Goal: Task Accomplishment & Management: Manage account settings

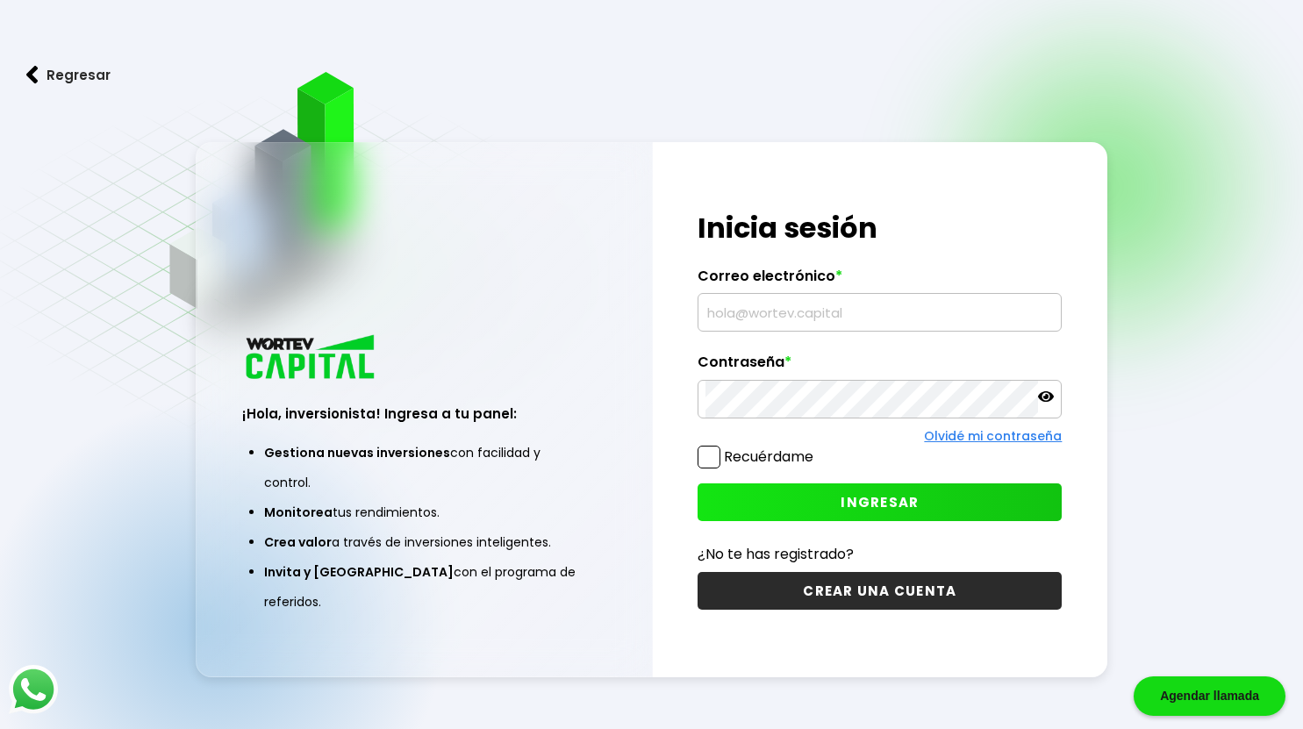
click at [796, 314] on input "text" at bounding box center [879, 312] width 348 height 37
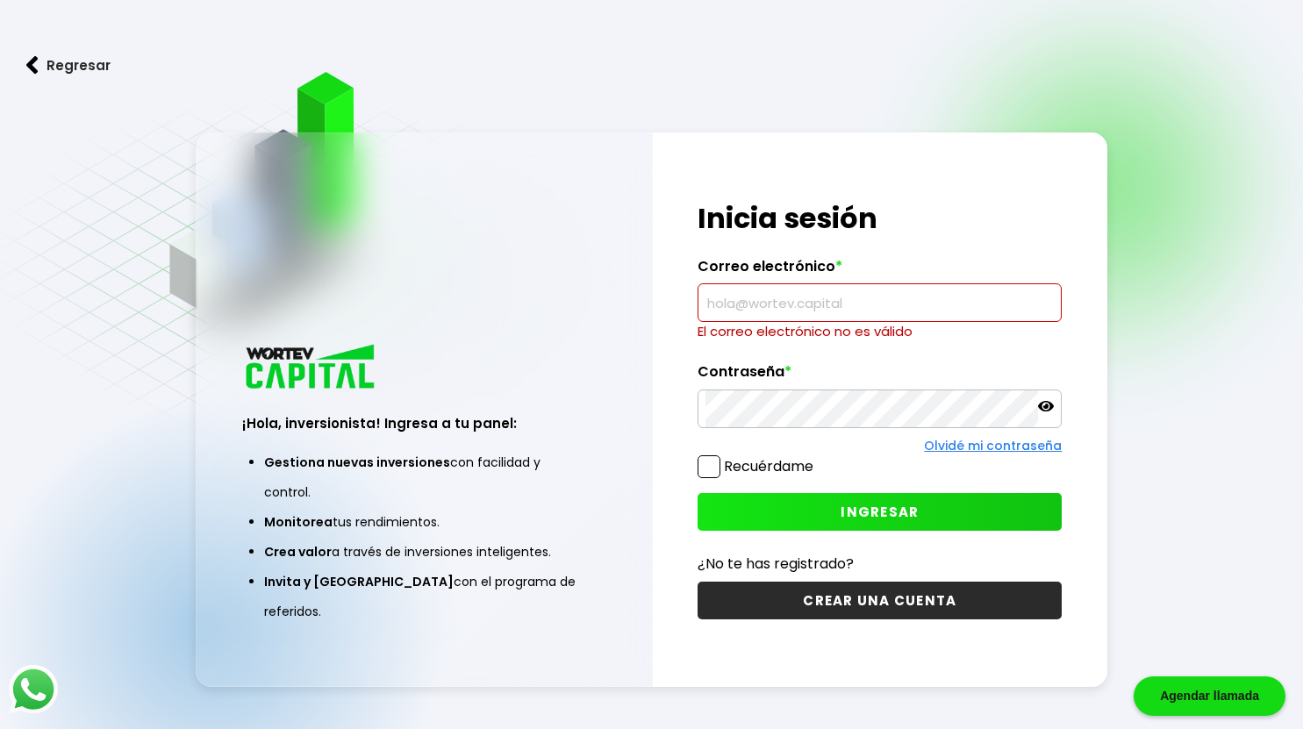
type input "[EMAIL_ADDRESS][DOMAIN_NAME]"
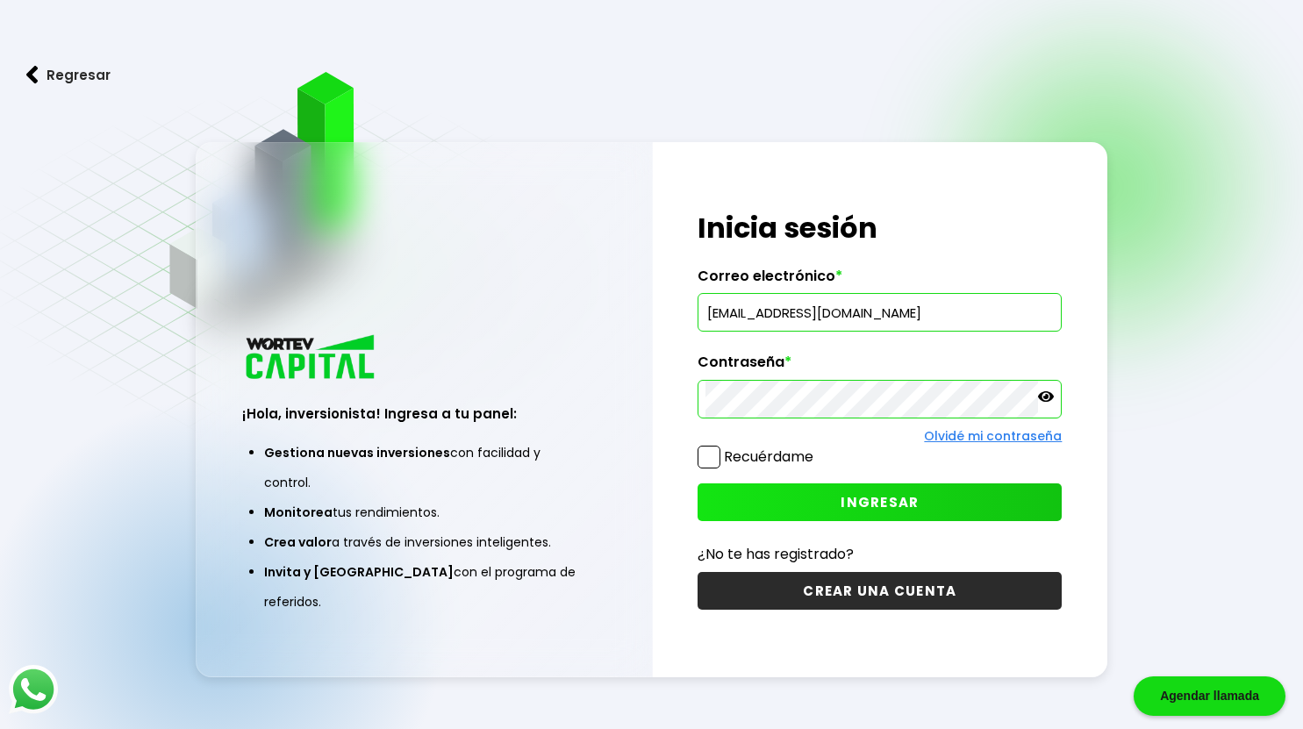
click at [765, 502] on button "INGRESAR" at bounding box center [879, 502] width 364 height 38
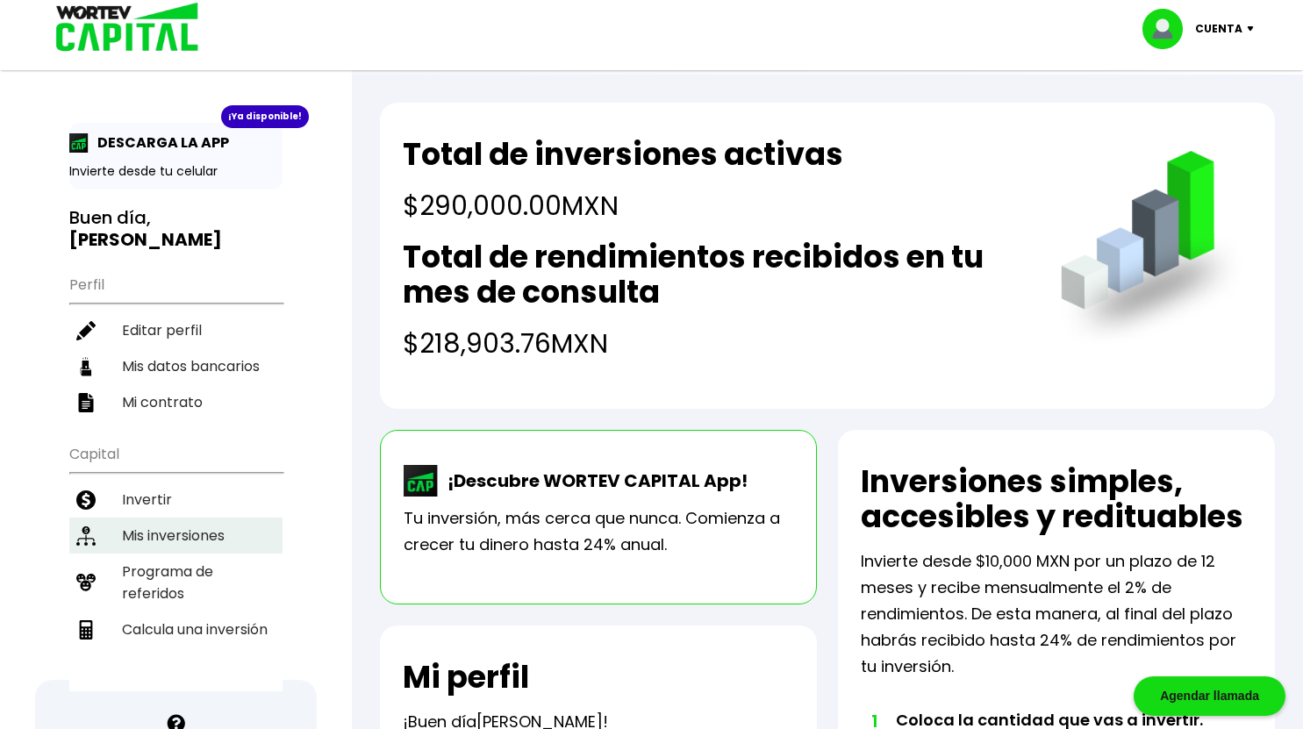
click at [190, 518] on li "Mis inversiones" at bounding box center [175, 536] width 213 height 36
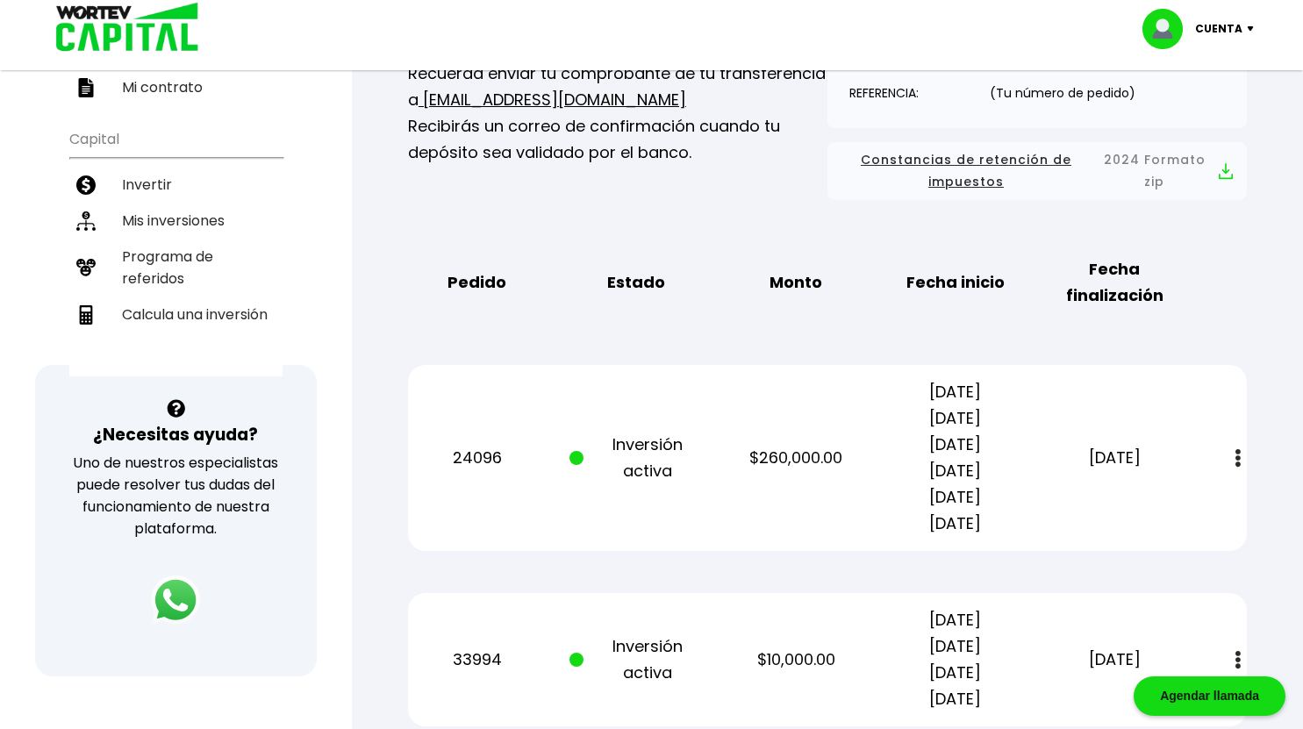
scroll to position [318, 0]
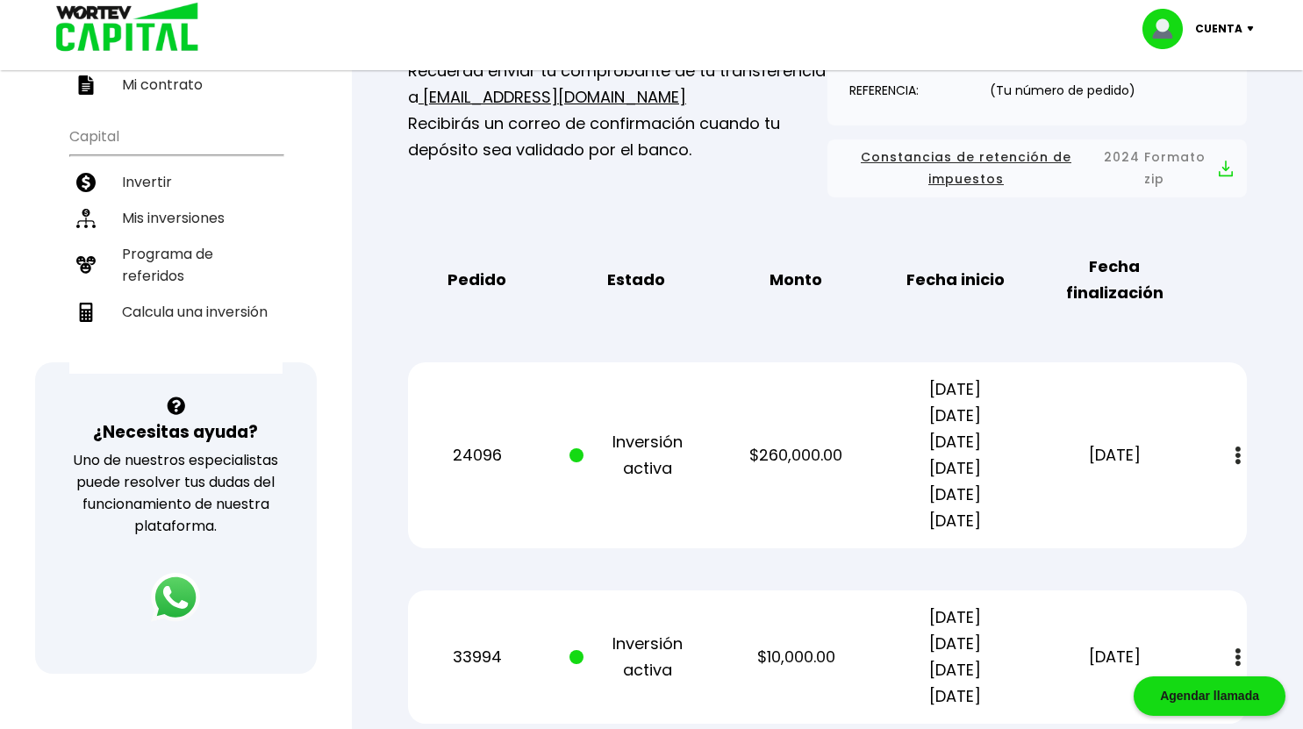
click at [1233, 453] on button at bounding box center [1238, 456] width 25 height 38
click at [1152, 500] on link "Estado de cuenta" at bounding box center [1119, 503] width 123 height 22
click at [1246, 31] on img at bounding box center [1254, 28] width 24 height 5
click at [1211, 115] on li "Cerrar sesión" at bounding box center [1200, 117] width 140 height 36
